Goal: Information Seeking & Learning: Learn about a topic

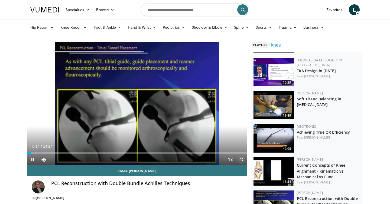
click at [240, 160] on span "Video Player" at bounding box center [241, 159] width 11 height 11
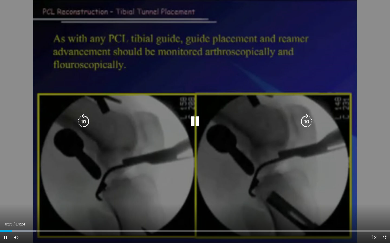
click at [92, 119] on div "Video Player" at bounding box center [195, 121] width 234 height 11
click at [88, 120] on icon "Video Player" at bounding box center [83, 121] width 15 height 15
click at [198, 124] on icon "Video Player" at bounding box center [194, 121] width 15 height 15
click at [197, 124] on icon "Video Player" at bounding box center [194, 121] width 15 height 15
click at [304, 119] on icon "Video Player" at bounding box center [306, 121] width 15 height 15
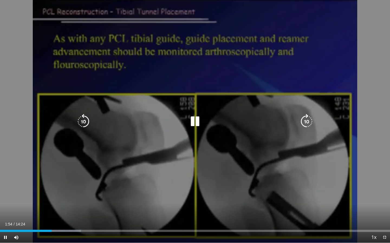
click at [304, 131] on div "10 seconds Tap to unmute" at bounding box center [195, 121] width 390 height 243
click at [304, 124] on icon "Video Player" at bounding box center [306, 121] width 15 height 15
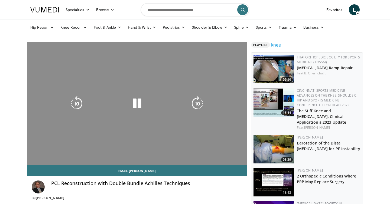
scroll to position [8, 0]
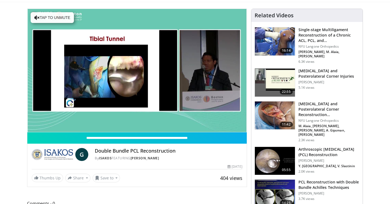
scroll to position [31, 0]
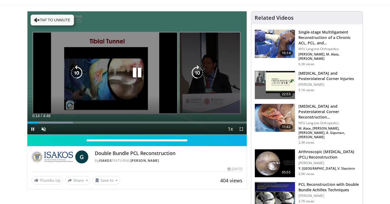
click at [53, 23] on button "Tap to unmute" at bounding box center [52, 20] width 43 height 11
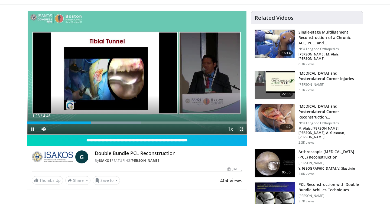
click at [243, 130] on span "Video Player" at bounding box center [241, 129] width 11 height 11
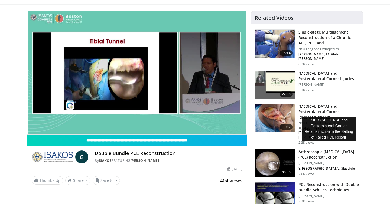
click at [316, 105] on h3 "Posterior Cruciate Ligament and Posterolateral Corner Reconstruction…" at bounding box center [328, 112] width 61 height 16
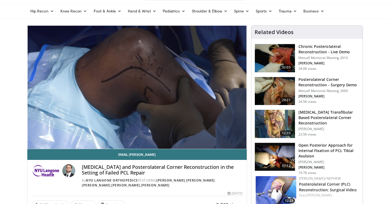
scroll to position [18, 0]
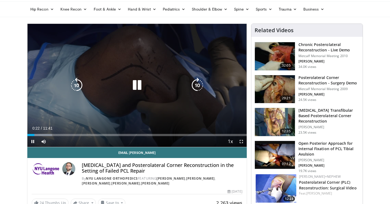
click at [137, 85] on icon "Video Player" at bounding box center [136, 85] width 15 height 15
click at [139, 82] on icon "Video Player" at bounding box center [136, 85] width 15 height 15
click at [202, 84] on icon "Video Player" at bounding box center [197, 85] width 15 height 15
click at [201, 83] on icon "Video Player" at bounding box center [197, 85] width 15 height 15
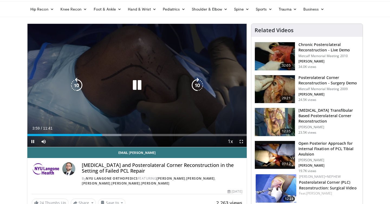
click at [140, 85] on icon "Video Player" at bounding box center [136, 85] width 15 height 15
click at [83, 88] on icon "Video Player" at bounding box center [76, 85] width 15 height 15
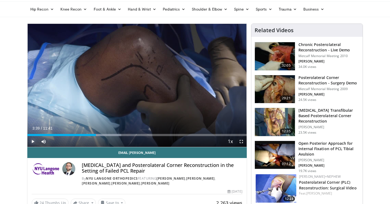
click at [34, 141] on span "Video Player" at bounding box center [32, 141] width 11 height 11
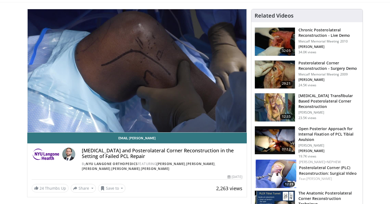
scroll to position [0, 0]
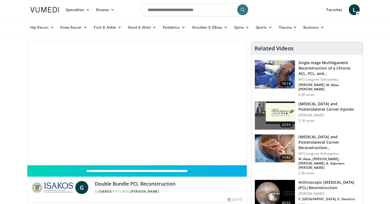
scroll to position [31, 0]
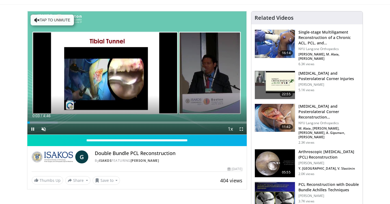
click at [284, 38] on img at bounding box center [275, 44] width 40 height 28
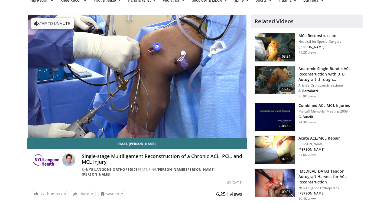
scroll to position [25, 0]
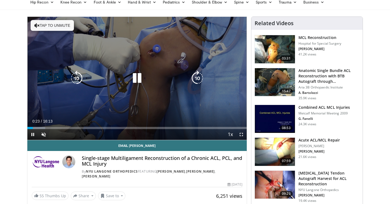
click at [52, 25] on button "Tap to unmute" at bounding box center [52, 25] width 43 height 11
click at [200, 74] on icon "Video Player" at bounding box center [197, 78] width 15 height 15
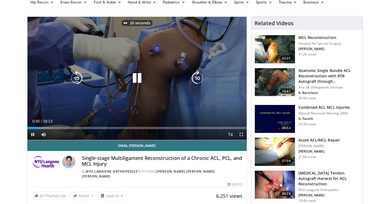
click at [200, 75] on icon "Video Player" at bounding box center [197, 78] width 15 height 15
click at [201, 75] on icon "Video Player" at bounding box center [197, 78] width 15 height 15
click at [200, 75] on icon "Video Player" at bounding box center [197, 78] width 15 height 15
click at [201, 75] on icon "Video Player" at bounding box center [197, 78] width 15 height 15
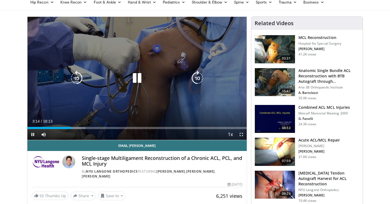
click at [200, 78] on icon "Video Player" at bounding box center [197, 78] width 15 height 15
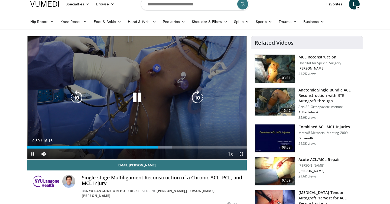
scroll to position [5, 0]
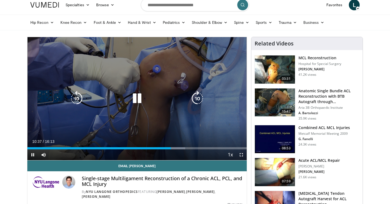
click at [202, 102] on icon "Video Player" at bounding box center [197, 98] width 15 height 15
click at [198, 101] on icon "Video Player" at bounding box center [197, 98] width 15 height 15
click at [75, 104] on icon "Video Player" at bounding box center [76, 98] width 15 height 15
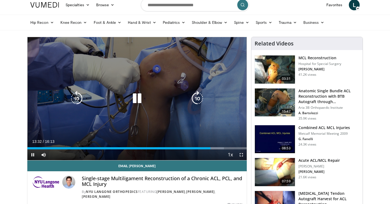
click at [75, 96] on icon "Video Player" at bounding box center [76, 98] width 15 height 15
click at [77, 101] on icon "Video Player" at bounding box center [76, 98] width 15 height 15
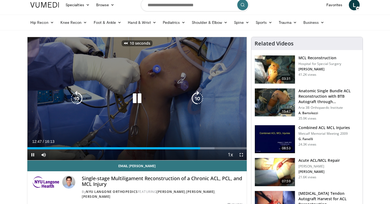
click at [77, 101] on icon "Video Player" at bounding box center [76, 98] width 15 height 15
click at [134, 110] on div "30 seconds Tap to unmute" at bounding box center [136, 98] width 219 height 123
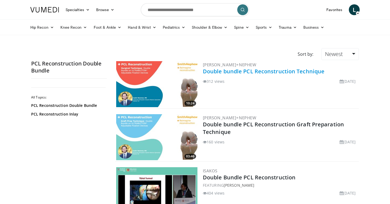
click at [242, 70] on link "Double bundle PCL Reconstruction Technique" at bounding box center [263, 71] width 121 height 7
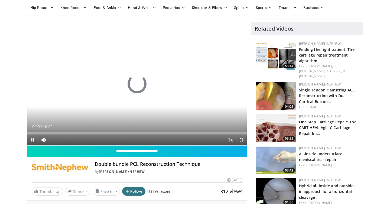
scroll to position [20, 0]
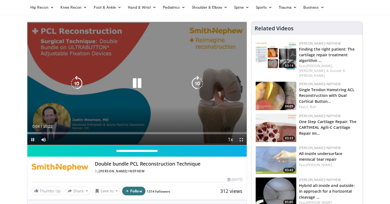
click at [135, 86] on icon "Video Player" at bounding box center [136, 83] width 15 height 15
click at [134, 84] on icon "Video Player" at bounding box center [136, 83] width 15 height 15
click at [137, 89] on icon "Video Player" at bounding box center [136, 83] width 15 height 15
click at [136, 82] on icon "Video Player" at bounding box center [136, 83] width 15 height 15
click at [136, 81] on icon "Video Player" at bounding box center [136, 83] width 15 height 15
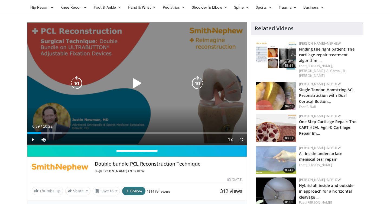
click at [136, 82] on icon "Video Player" at bounding box center [136, 83] width 15 height 15
click at [197, 90] on icon "Video Player" at bounding box center [197, 83] width 15 height 15
click at [197, 89] on icon "Video Player" at bounding box center [197, 83] width 15 height 15
click at [76, 88] on icon "Video Player" at bounding box center [76, 83] width 15 height 15
click at [196, 84] on icon "Video Player" at bounding box center [197, 83] width 15 height 15
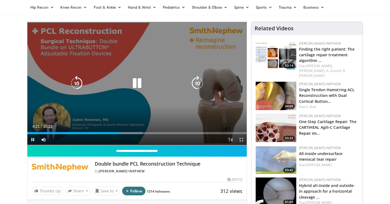
click at [135, 88] on icon "Video Player" at bounding box center [136, 83] width 15 height 15
